Goal: Transaction & Acquisition: Obtain resource

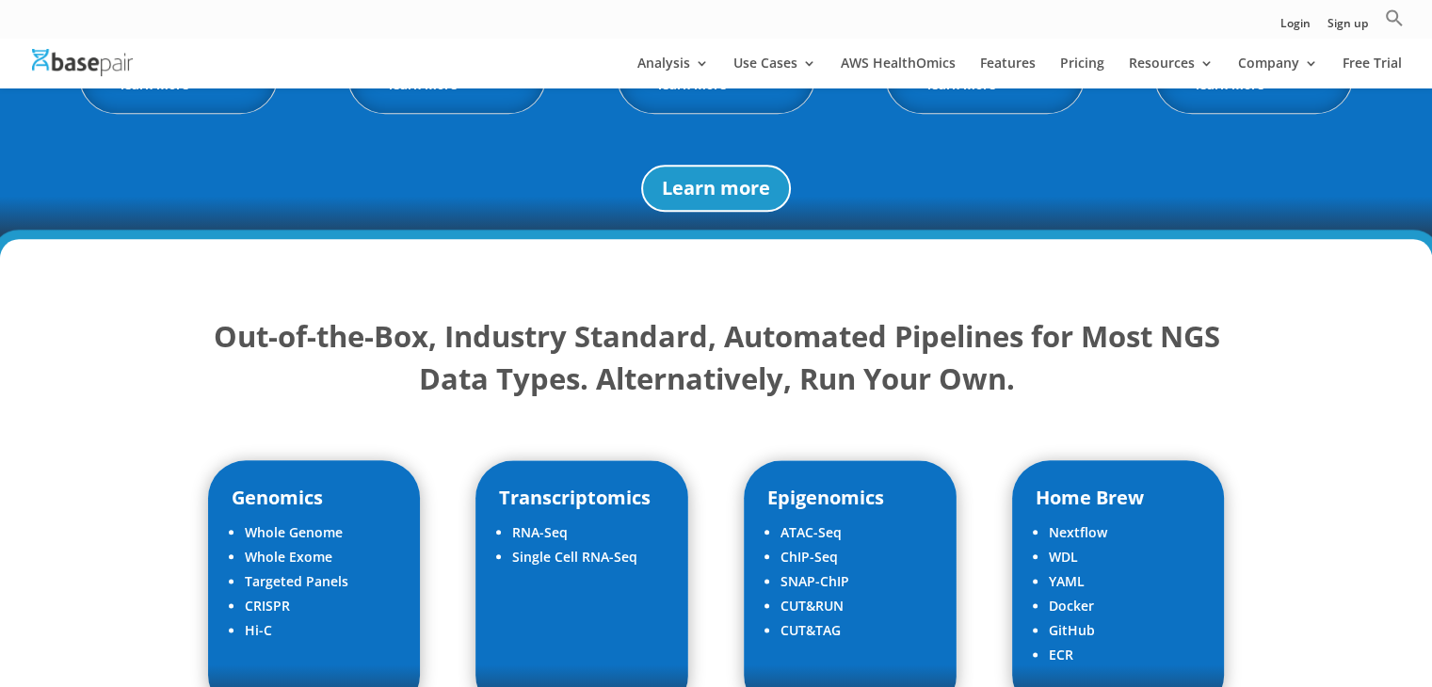
scroll to position [2166, 0]
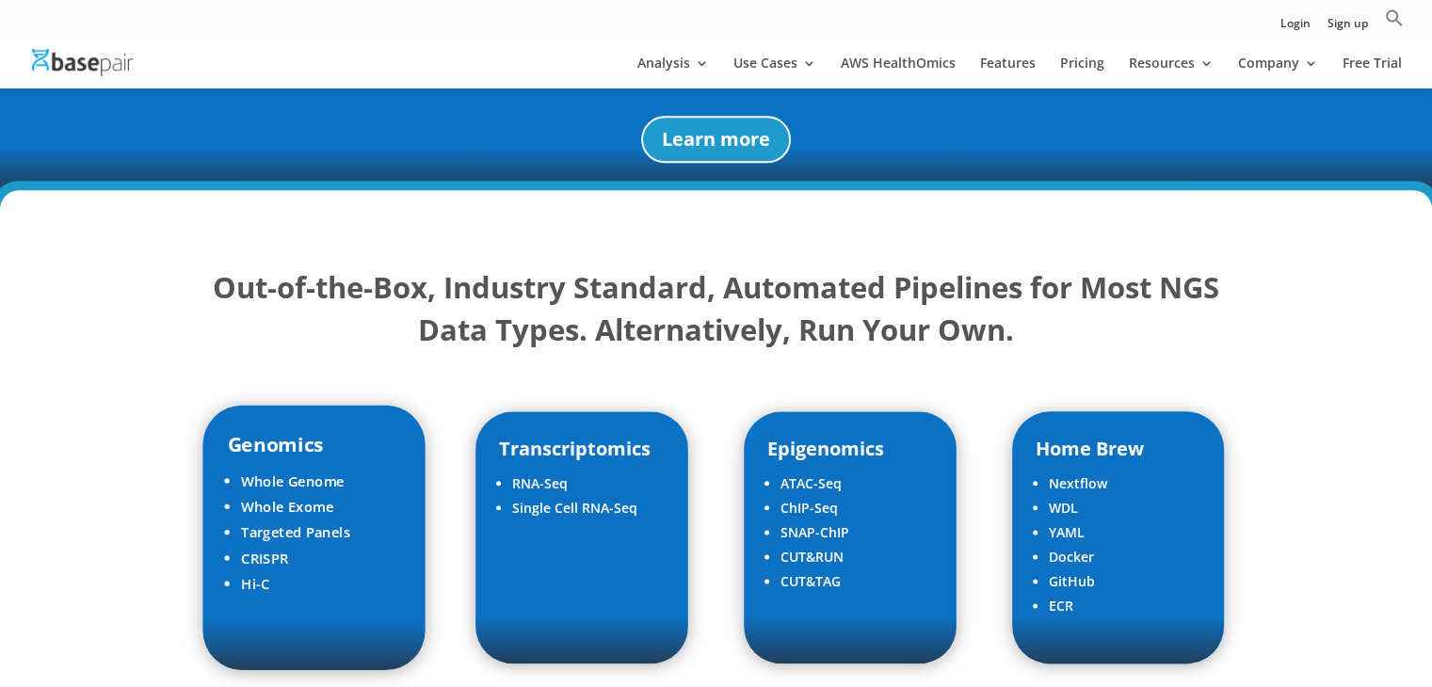
click at [275, 539] on li "Targeted Panels" at bounding box center [321, 532] width 160 height 25
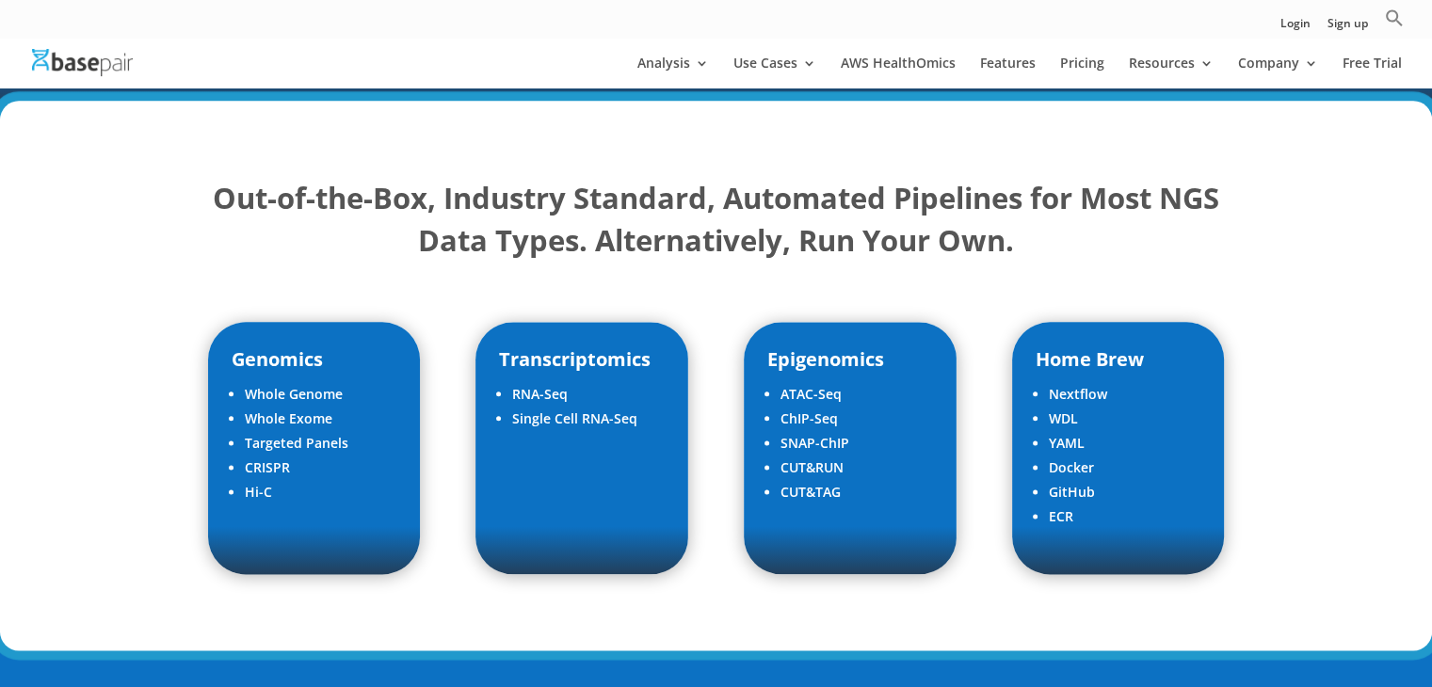
scroll to position [2354, 0]
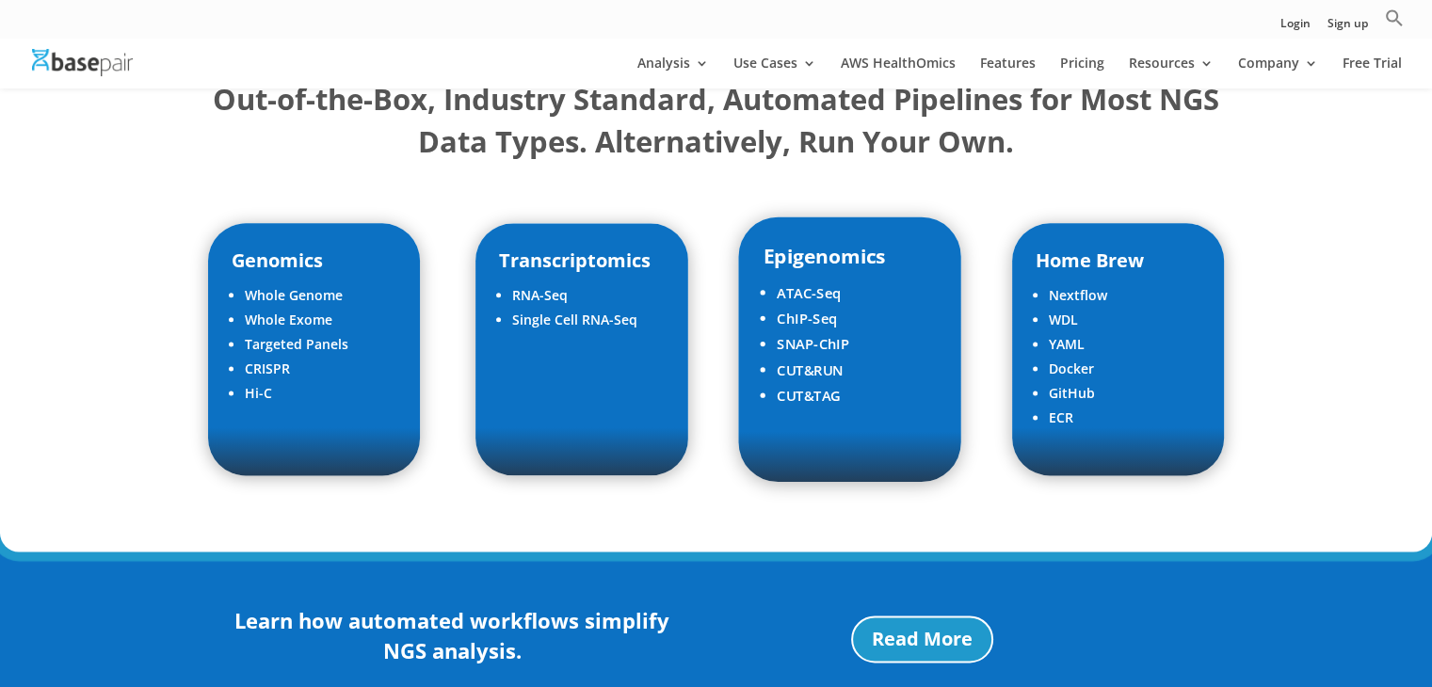
click at [822, 331] on li "SNAP-ChIP" at bounding box center [857, 343] width 160 height 25
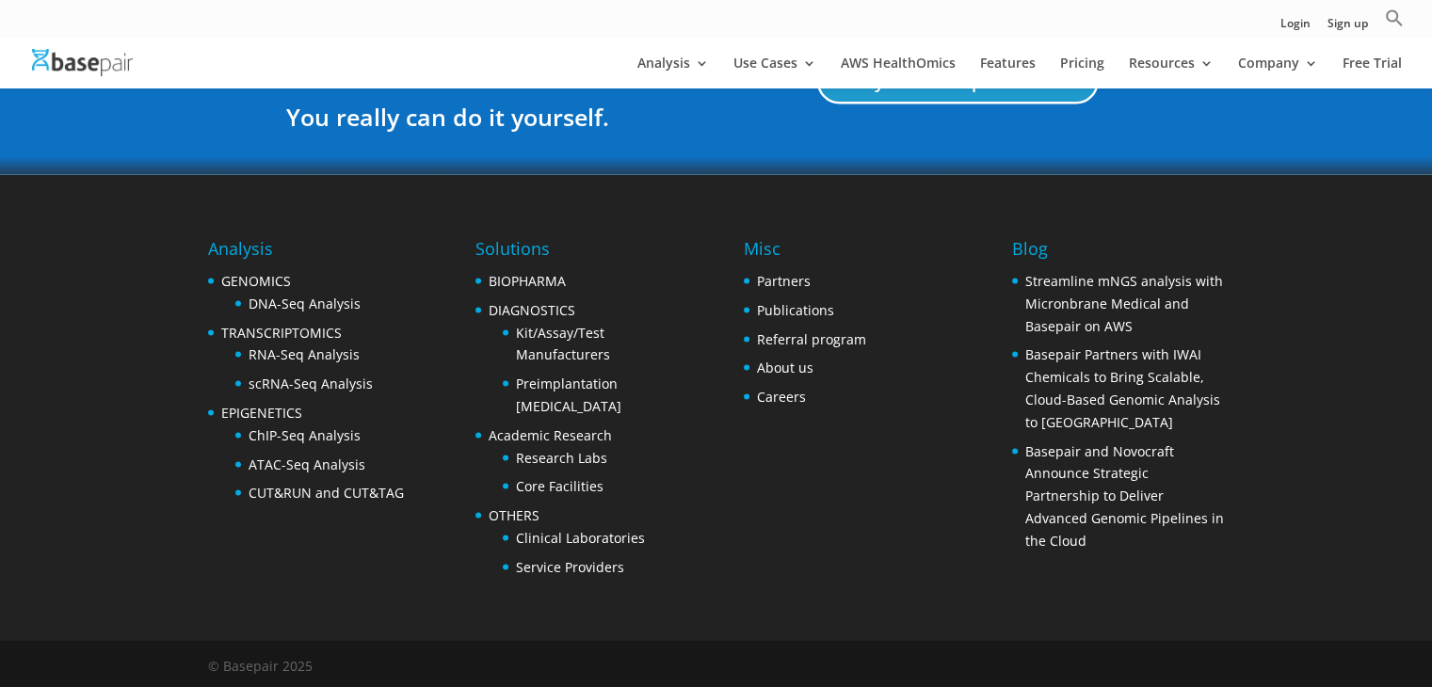
scroll to position [3674, 0]
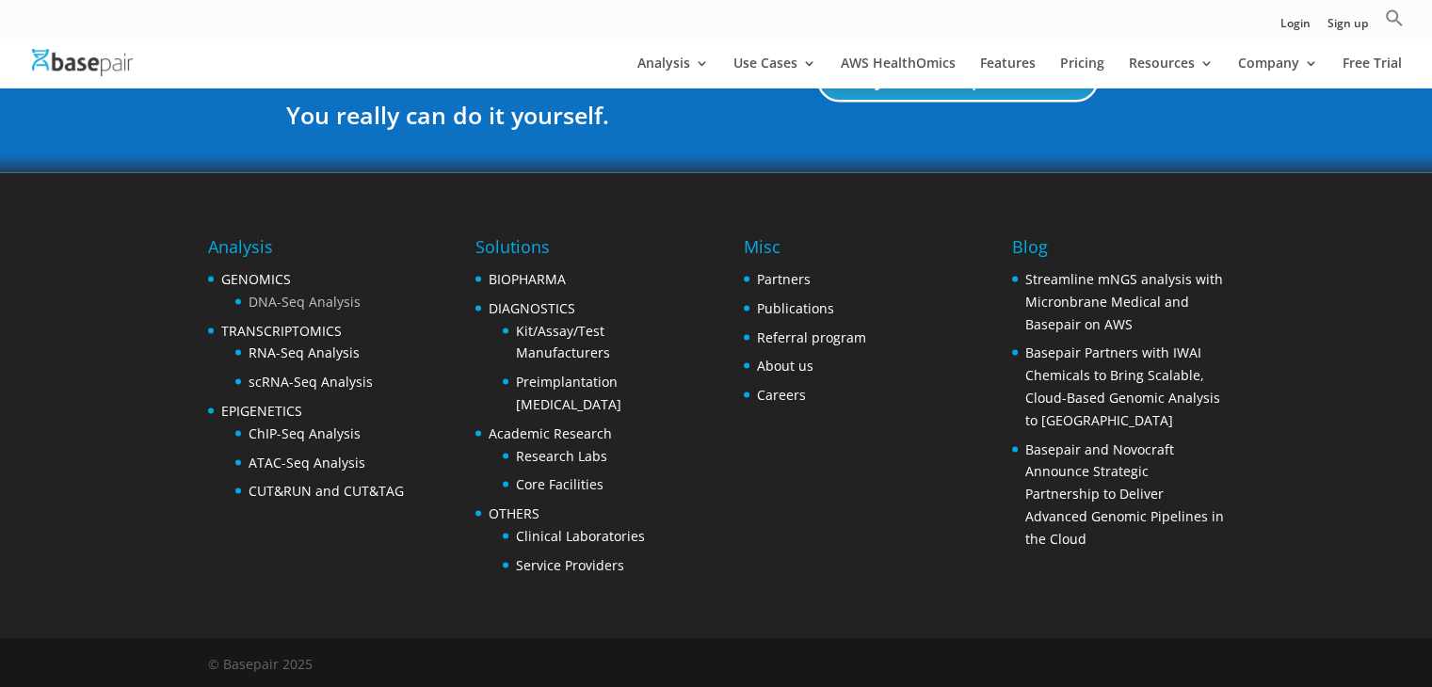
click at [331, 298] on link "DNA-Seq Analysis" at bounding box center [305, 302] width 112 height 18
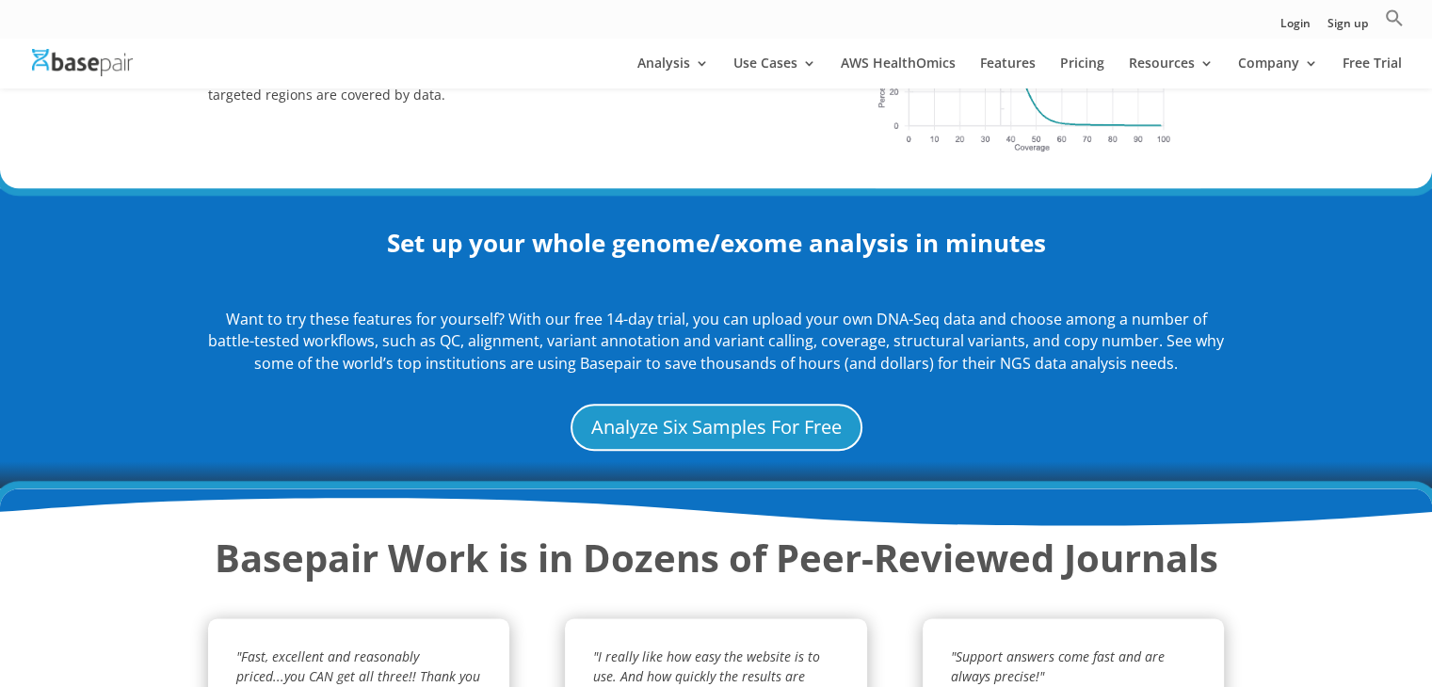
scroll to position [2166, 0]
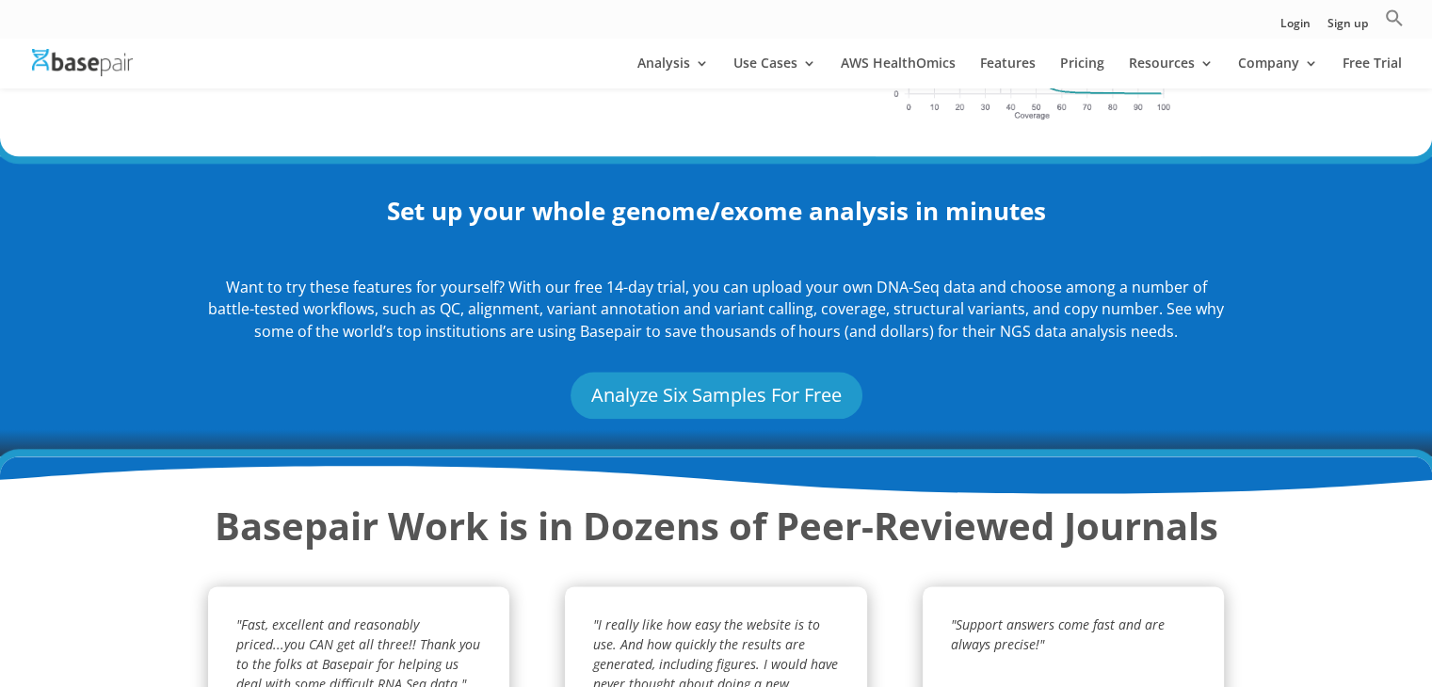
click at [632, 395] on link "Analyze Six Samples For Free" at bounding box center [717, 395] width 292 height 47
